Goal: Task Accomplishment & Management: Complete application form

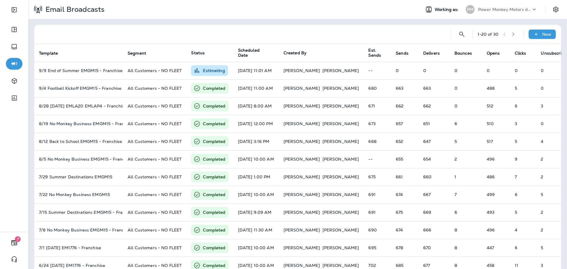
click at [521, 10] on p "Power Monkey Motors dba Grease Monkey 1120" at bounding box center [504, 9] width 53 height 5
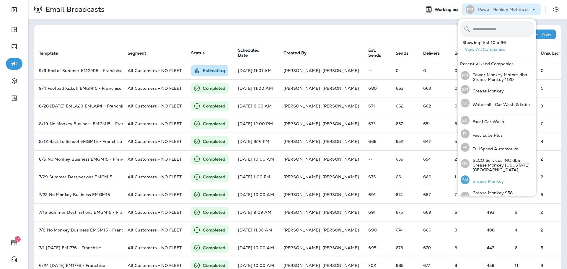
scroll to position [118, 0]
click at [491, 173] on div "GM Grease Monkey" at bounding box center [482, 180] width 48 height 14
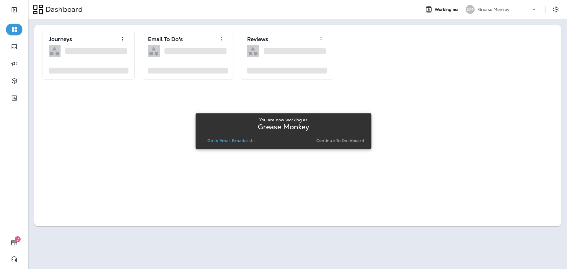
click at [322, 140] on p "Continue to Dashboard" at bounding box center [340, 140] width 48 height 5
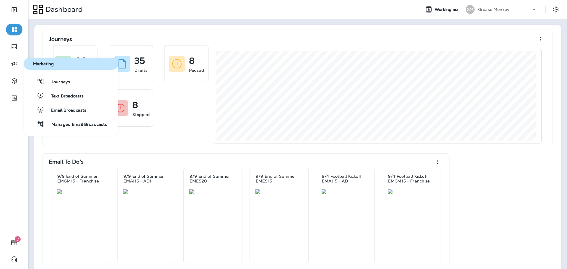
click at [61, 88] on div "Journeys Text Broadcasts Email Broadcasts Managed Email Broadcasts" at bounding box center [71, 103] width 94 height 54
click at [68, 83] on span "Journeys" at bounding box center [57, 82] width 26 height 6
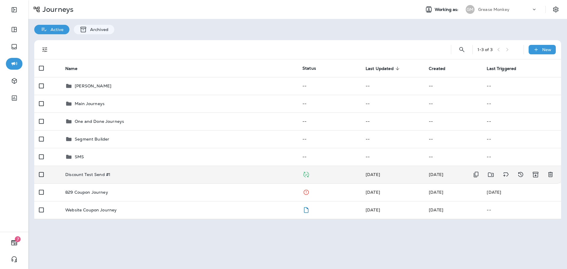
click at [181, 177] on td "Discount Test Send #1" at bounding box center [179, 175] width 237 height 18
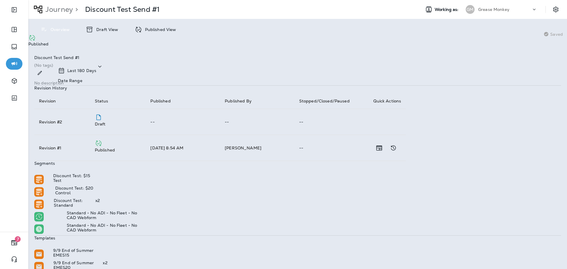
click at [154, 32] on div "Published View" at bounding box center [155, 29] width 53 height 9
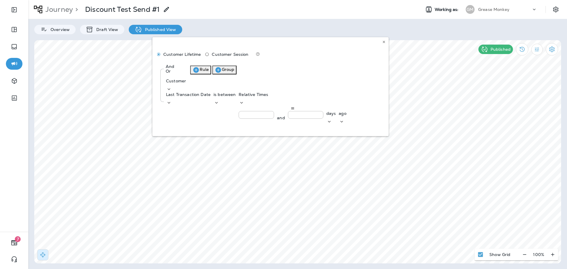
scroll to position [0, 10]
drag, startPoint x: 300, startPoint y: 99, endPoint x: 374, endPoint y: 99, distance: 73.2
click at [374, 99] on div "Customer Lifetime Customer Session And Or Rule Group Customer Last Transaction …" at bounding box center [270, 86] width 236 height 99
click at [381, 97] on div "Customer Lifetime Customer Session And Or Rule Group Customer Last Transaction …" at bounding box center [270, 86] width 236 height 99
click at [381, 98] on div "Customer Lifetime Customer Session And Or Rule Group Customer Last Transaction …" at bounding box center [270, 86] width 236 height 99
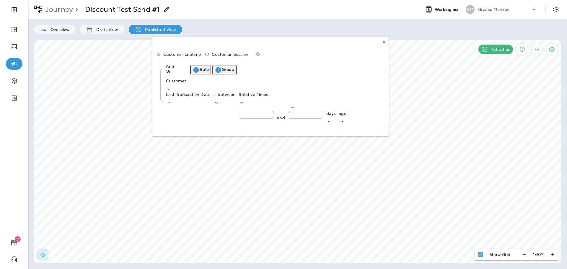
click at [381, 98] on div "Customer Lifetime Customer Session And Or Rule Group Customer Last Transaction …" at bounding box center [270, 86] width 236 height 99
drag, startPoint x: 381, startPoint y: 41, endPoint x: 196, endPoint y: 34, distance: 185.2
click at [381, 41] on button at bounding box center [383, 42] width 6 height 6
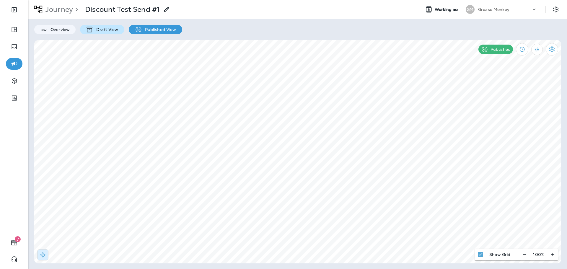
click at [112, 26] on div "Draft View" at bounding box center [102, 29] width 44 height 9
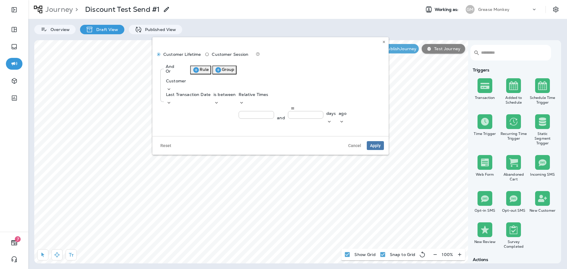
scroll to position [0, 87]
click at [383, 43] on use at bounding box center [384, 42] width 2 height 2
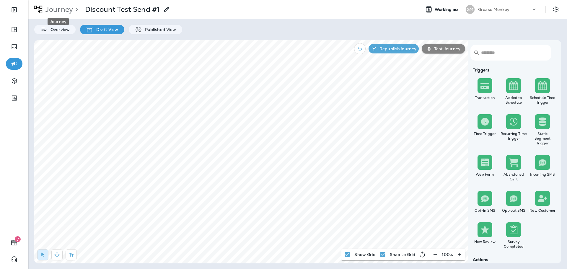
click at [60, 12] on p "Journey" at bounding box center [58, 9] width 30 height 9
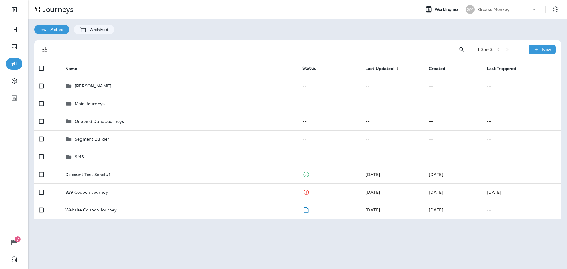
click at [510, 12] on div "Grease Monkey" at bounding box center [504, 9] width 53 height 9
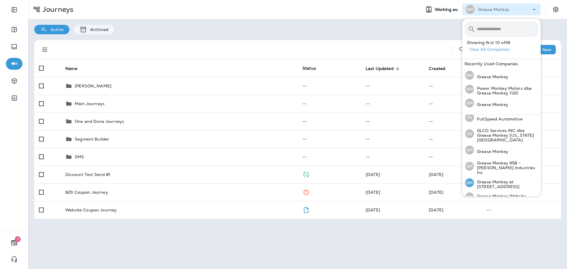
scroll to position [177, 0]
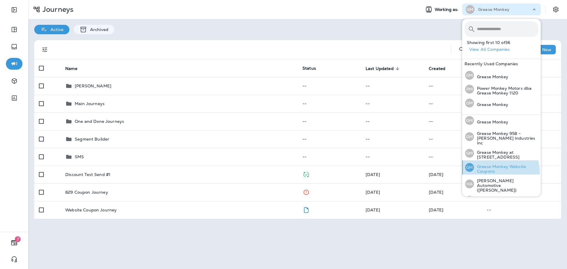
click at [500, 164] on p "Grease Monkey Website Coupons" at bounding box center [506, 168] width 64 height 9
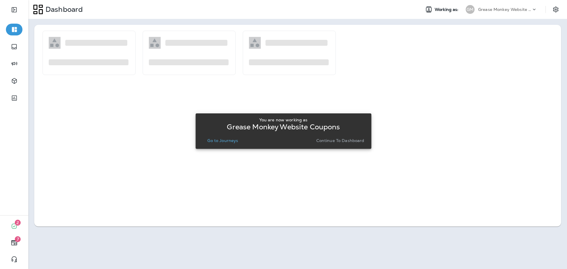
click at [329, 142] on p "Continue to Dashboard" at bounding box center [340, 140] width 48 height 5
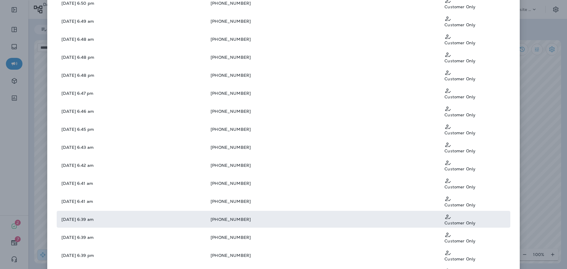
scroll to position [459, 0]
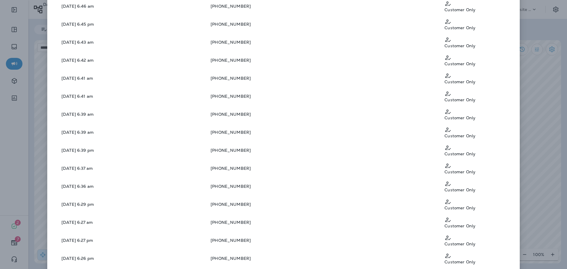
click at [534, 107] on div "Customer List [DATE] 10:11 am to [DATE] 10:21 am Save complete list Limited to …" at bounding box center [283, 134] width 567 height 269
click at [544, 68] on div "Customer List [DATE] 10:11 am to [DATE] 10:21 am Save complete list Limited to …" at bounding box center [283, 134] width 567 height 269
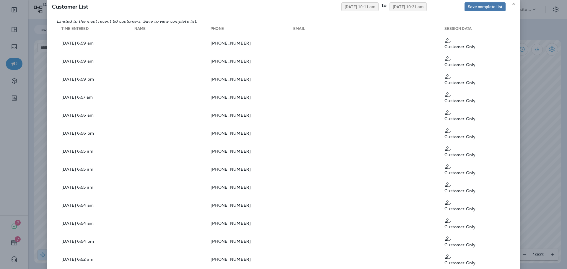
scroll to position [0, 0]
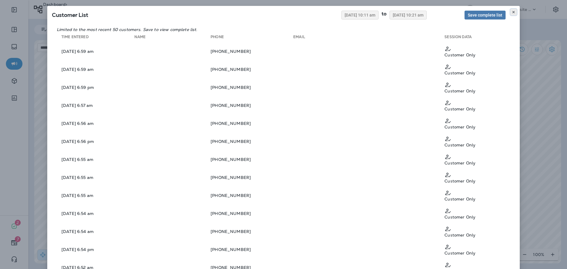
click at [511, 13] on icon at bounding box center [513, 12] width 4 height 4
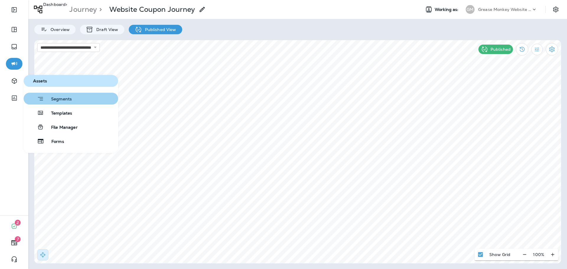
click at [59, 100] on span "Segments" at bounding box center [58, 100] width 28 height 6
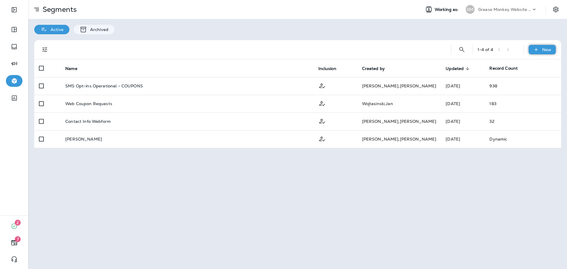
click at [544, 51] on p "New" at bounding box center [546, 49] width 9 height 5
click at [522, 61] on button "New Segment" at bounding box center [538, 62] width 33 height 17
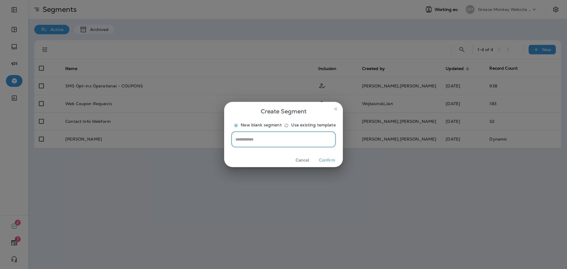
click at [300, 147] on input "text" at bounding box center [283, 140] width 104 height 16
type input "**********"
click at [318, 165] on button "Confirm" at bounding box center [327, 160] width 22 height 9
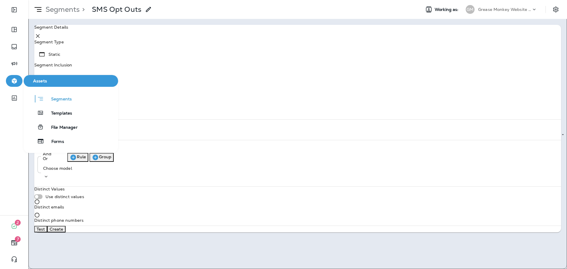
click at [61, 0] on body "**********" at bounding box center [283, 0] width 567 height 0
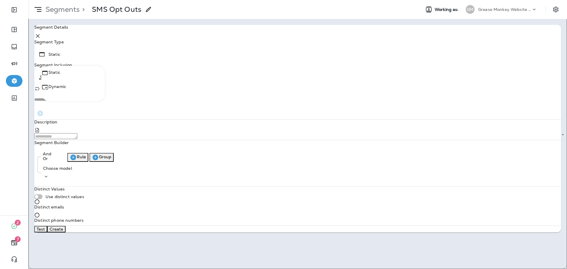
click at [72, 89] on li "Dynamic" at bounding box center [72, 91] width 63 height 14
type input "*******"
click at [72, 171] on div "Choose model" at bounding box center [57, 168] width 29 height 5
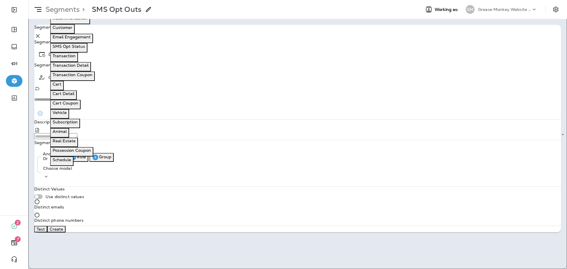
click at [319, 161] on div "And Or Rule Group" at bounding box center [299, 156] width 517 height 11
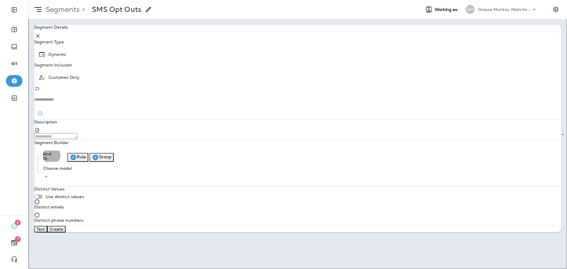
click at [76, 155] on icon "button" at bounding box center [74, 158] width 6 height 6
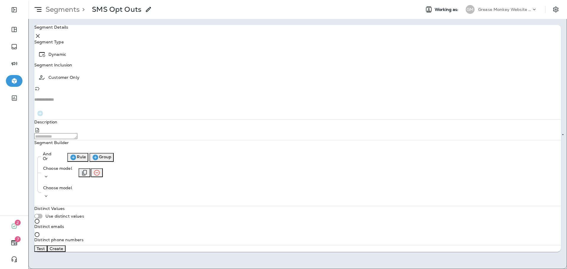
click at [72, 169] on div "Choose model" at bounding box center [57, 168] width 29 height 5
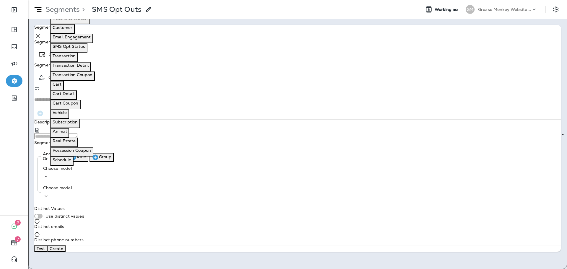
click at [79, 39] on p "Email Engagement" at bounding box center [72, 37] width 38 height 5
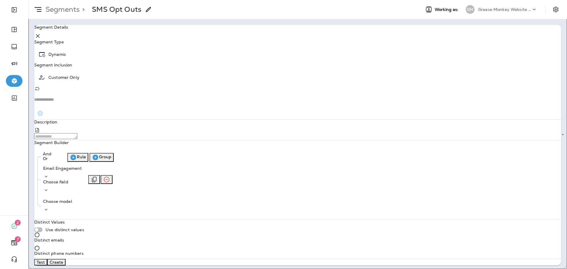
drag, startPoint x: 164, startPoint y: 172, endPoint x: 158, endPoint y: 172, distance: 6.2
click at [110, 176] on icon "Remove Rule" at bounding box center [106, 179] width 7 height 7
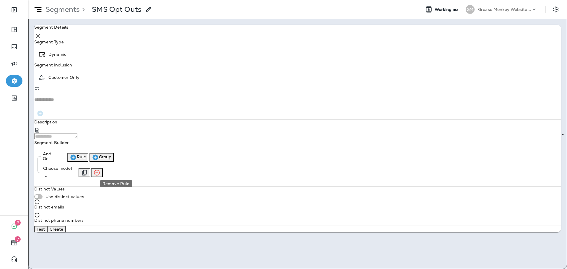
click at [100, 172] on icon "Remove Rule" at bounding box center [96, 172] width 7 height 7
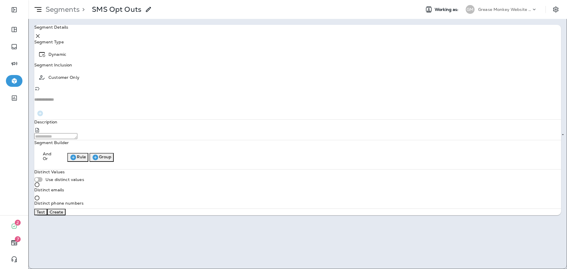
click at [88, 153] on button "Rule" at bounding box center [77, 157] width 21 height 9
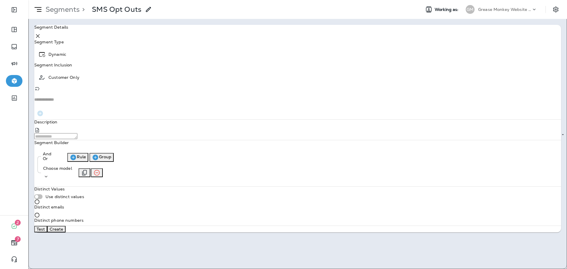
click at [72, 171] on div "Choose model" at bounding box center [57, 168] width 29 height 5
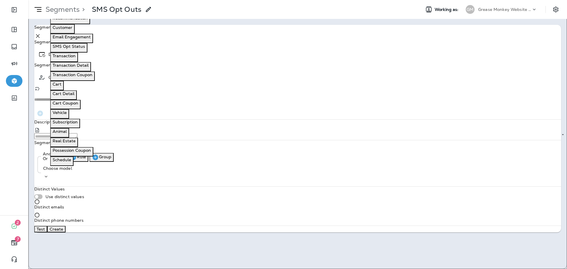
click at [77, 49] on p "SMS Opt Status" at bounding box center [69, 46] width 32 height 5
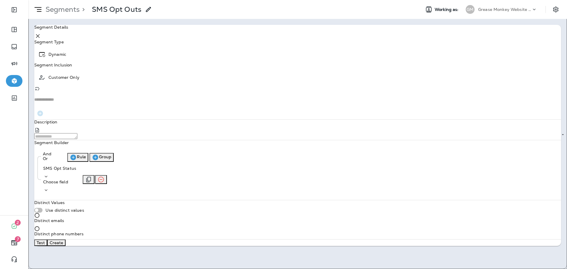
click at [68, 179] on div "Choose field" at bounding box center [55, 181] width 25 height 5
click at [110, 199] on p "Status" at bounding box center [105, 196] width 13 height 5
click at [94, 179] on p "Choose operator" at bounding box center [77, 181] width 34 height 5
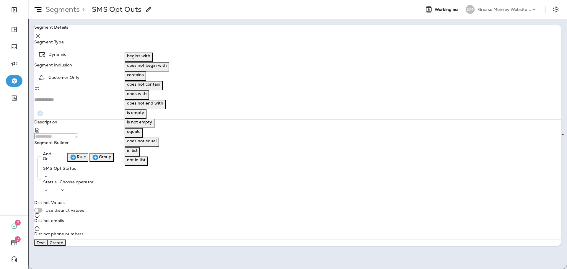
click at [143, 132] on button "equals" at bounding box center [134, 132] width 18 height 9
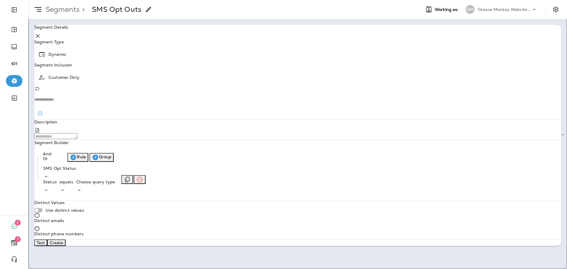
click at [115, 179] on p "Choose query type" at bounding box center [95, 181] width 39 height 5
click at [166, 184] on button "Text" at bounding box center [159, 178] width 13 height 9
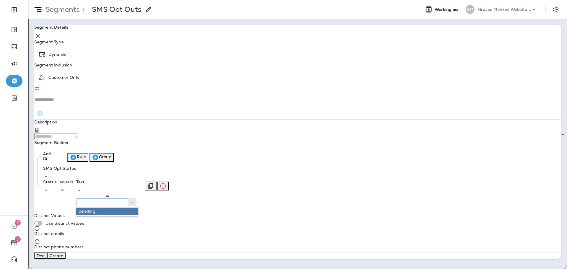
click at [135, 198] on input "text" at bounding box center [105, 202] width 59 height 8
type input "*******"
click at [208, 185] on div "**********" at bounding box center [297, 137] width 527 height 224
click at [135, 198] on input "*******" at bounding box center [105, 202] width 59 height 8
drag, startPoint x: 211, startPoint y: 179, endPoint x: 247, endPoint y: 185, distance: 36.2
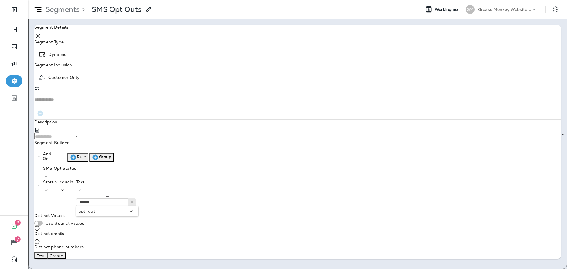
click at [211, 179] on div "And Or Rule Group SMS Opt Status Status equals Text ******* opt_out" at bounding box center [297, 180] width 527 height 65
click at [510, 252] on div "Test Create" at bounding box center [297, 255] width 527 height 6
click at [47, 252] on button "Test" at bounding box center [40, 255] width 13 height 6
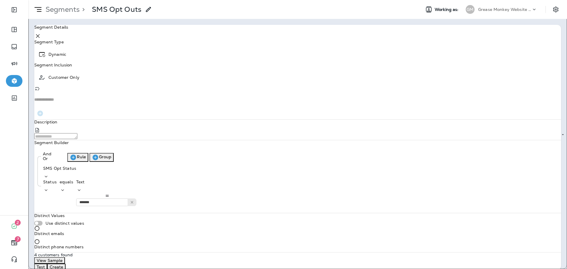
click at [66, 264] on button "Create" at bounding box center [56, 267] width 18 height 6
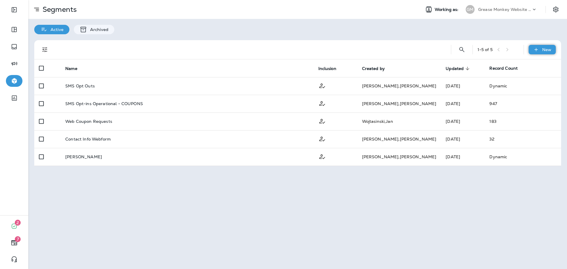
click at [535, 48] on icon at bounding box center [536, 50] width 6 height 6
click at [524, 63] on p "New Segment" at bounding box center [538, 64] width 29 height 5
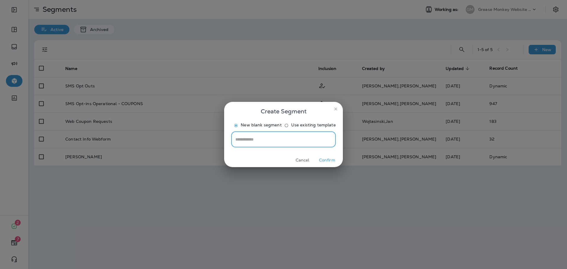
click at [285, 146] on input "text" at bounding box center [283, 140] width 104 height 16
type input "**********"
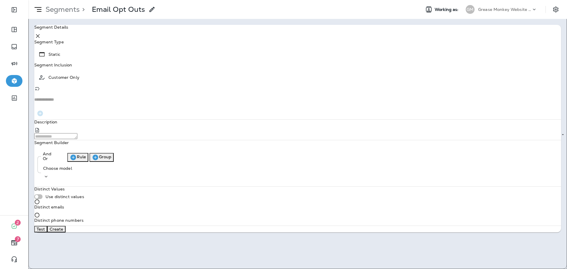
click at [77, 49] on div "**********" at bounding box center [297, 72] width 527 height 94
click at [80, 0] on body "**********" at bounding box center [283, 0] width 567 height 0
click at [87, 86] on li "Dynamic" at bounding box center [72, 91] width 63 height 14
type input "*******"
click at [72, 168] on p "Choose model" at bounding box center [57, 168] width 29 height 5
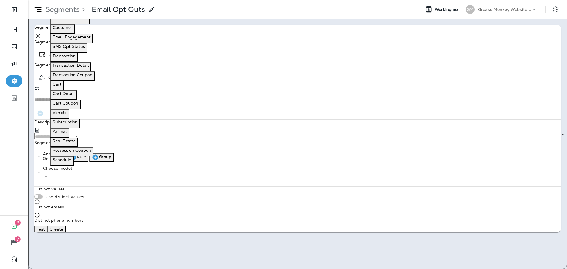
click at [77, 43] on button "Email Engagement" at bounding box center [71, 38] width 43 height 9
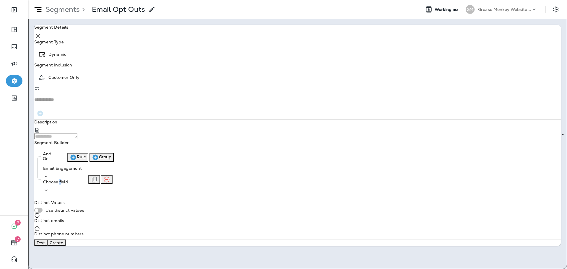
click at [68, 179] on p "Choose field" at bounding box center [55, 181] width 25 height 5
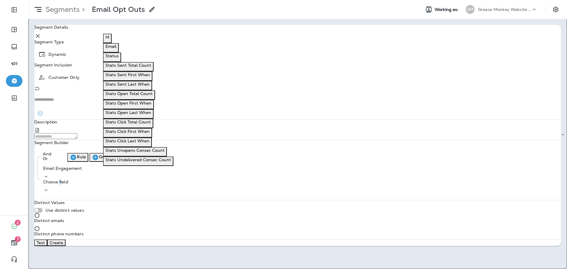
click at [121, 58] on button "Status" at bounding box center [112, 57] width 18 height 9
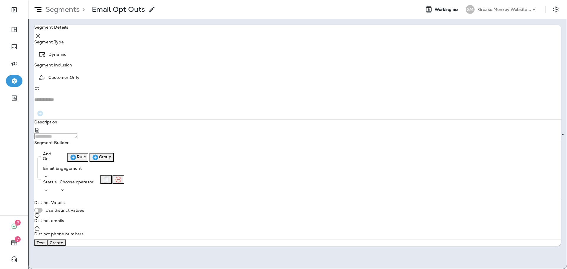
click at [99, 174] on div "Email Engagement Status Choose operator" at bounding box center [71, 179] width 57 height 31
click at [94, 179] on p "Choose operator" at bounding box center [77, 181] width 34 height 5
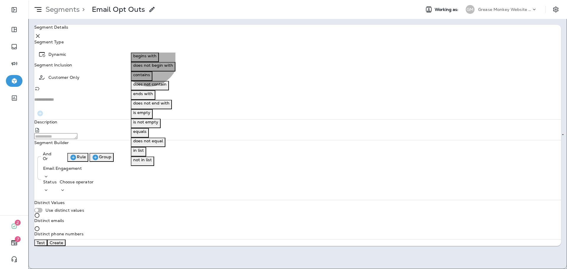
click at [149, 130] on button "equals" at bounding box center [140, 132] width 18 height 9
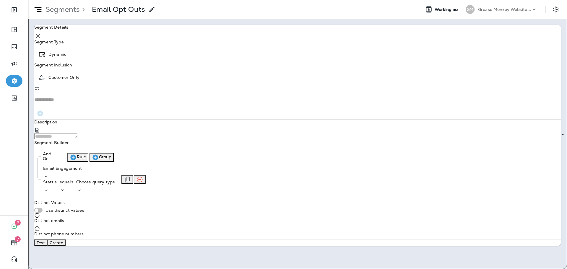
click at [115, 179] on p "Choose query type" at bounding box center [95, 181] width 39 height 5
click at [172, 184] on button "Text" at bounding box center [165, 178] width 13 height 9
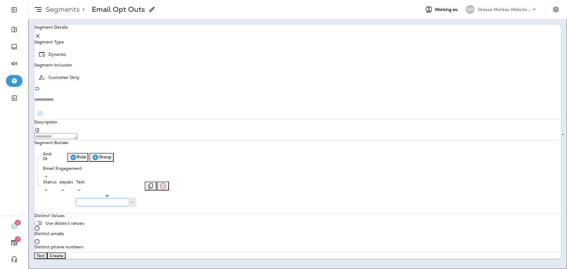
click at [135, 198] on input "text" at bounding box center [105, 202] width 59 height 8
type input "*******"
click at [215, 178] on div "And Or Rule Group Email Engagement Status equals Text ******* opt_out" at bounding box center [297, 179] width 526 height 62
click at [47, 252] on button "Test" at bounding box center [40, 255] width 13 height 6
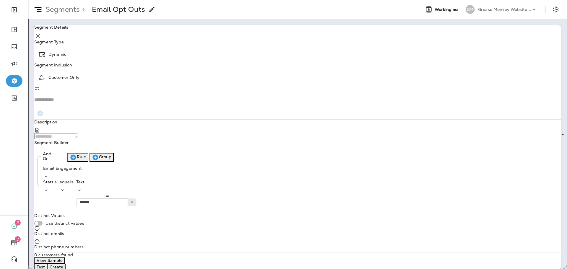
click at [66, 264] on button "Create" at bounding box center [56, 267] width 18 height 6
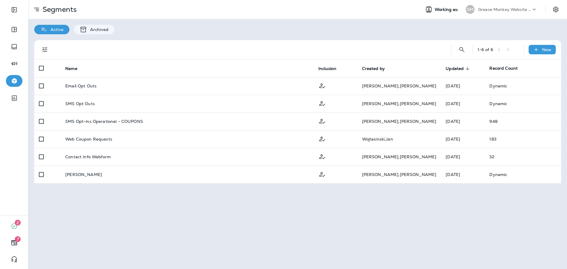
click at [434, 228] on div "Segments Working as: GM Grease Monkey Website Coupons Active Archived 1 - 6 of …" at bounding box center [297, 134] width 538 height 269
